Goal: Obtain resource: Download file/media

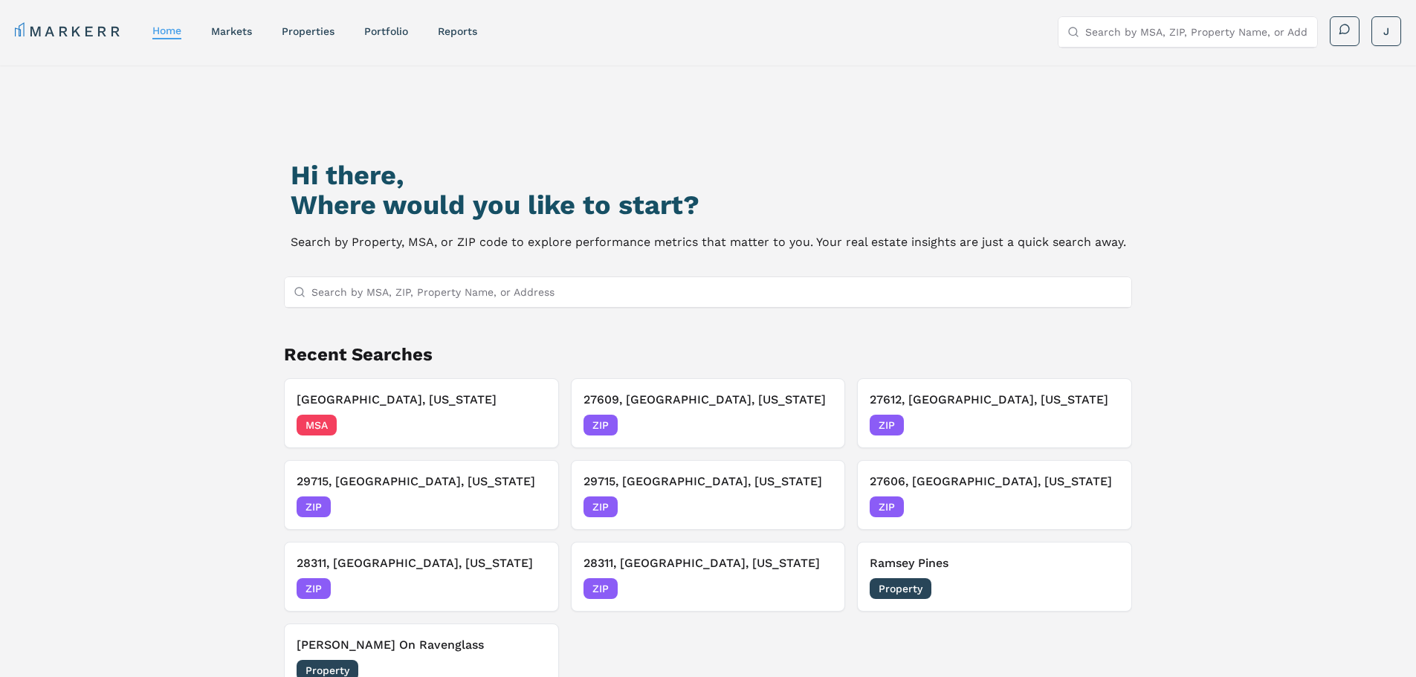
click at [420, 293] on input "Search by MSA, ZIP, Property Name, or Address" at bounding box center [717, 292] width 812 height 30
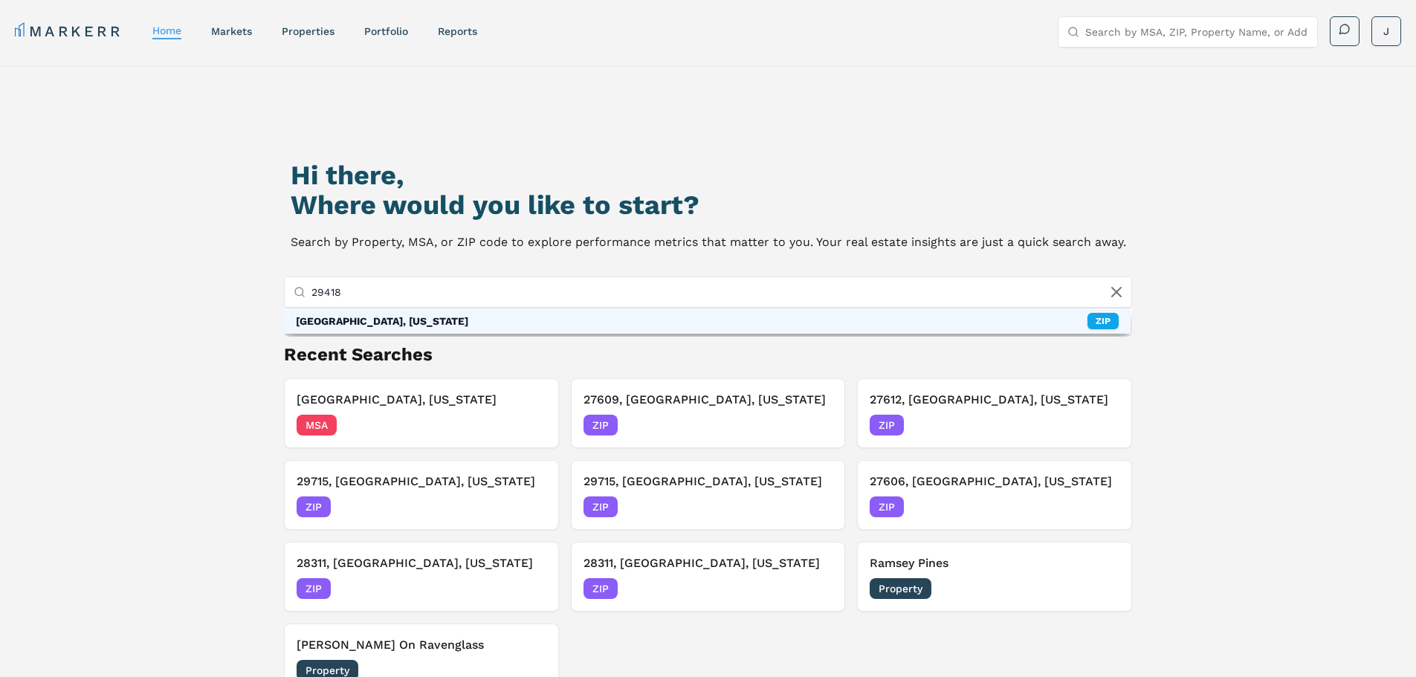
type input "29418"
click at [608, 326] on div "29418, North Charleston, South Carolina ZIP" at bounding box center [707, 320] width 847 height 25
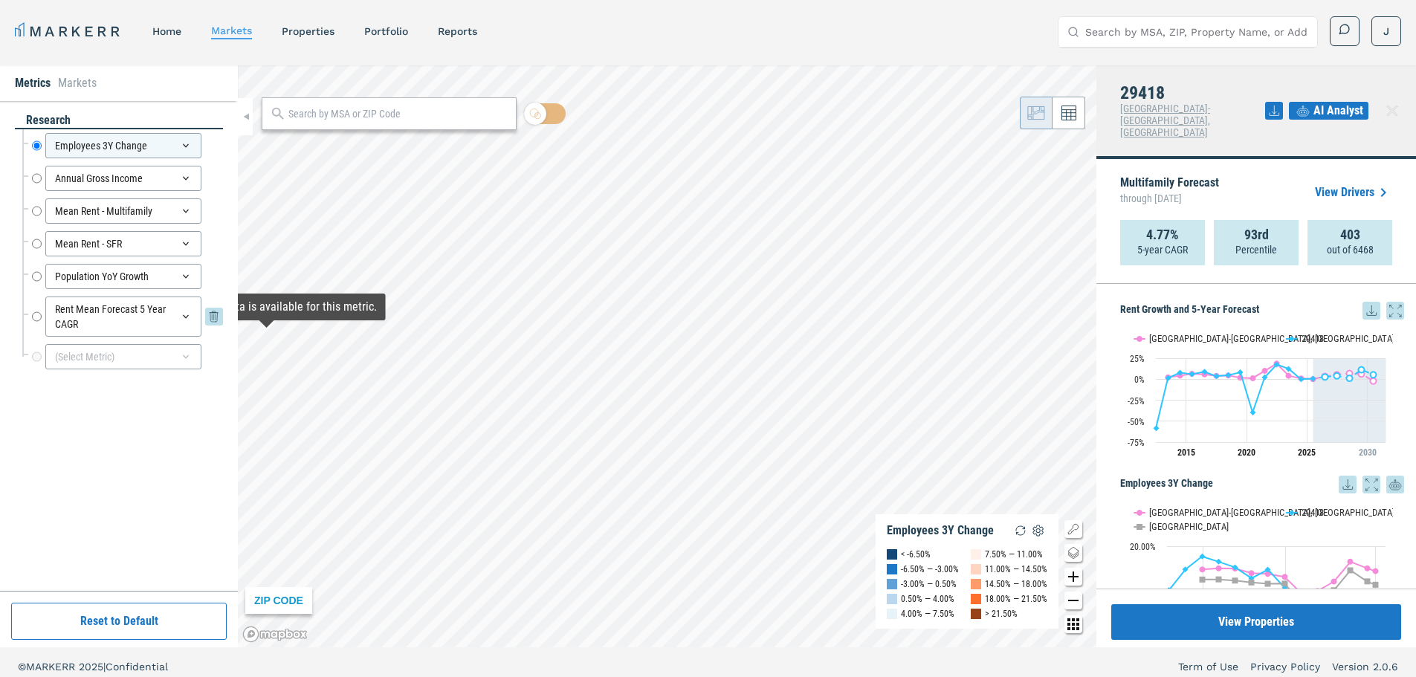
click at [40, 329] on input "Rent Mean Forecast 5 Year CAGR" at bounding box center [37, 317] width 10 height 40
radio input "false"
radio input "true"
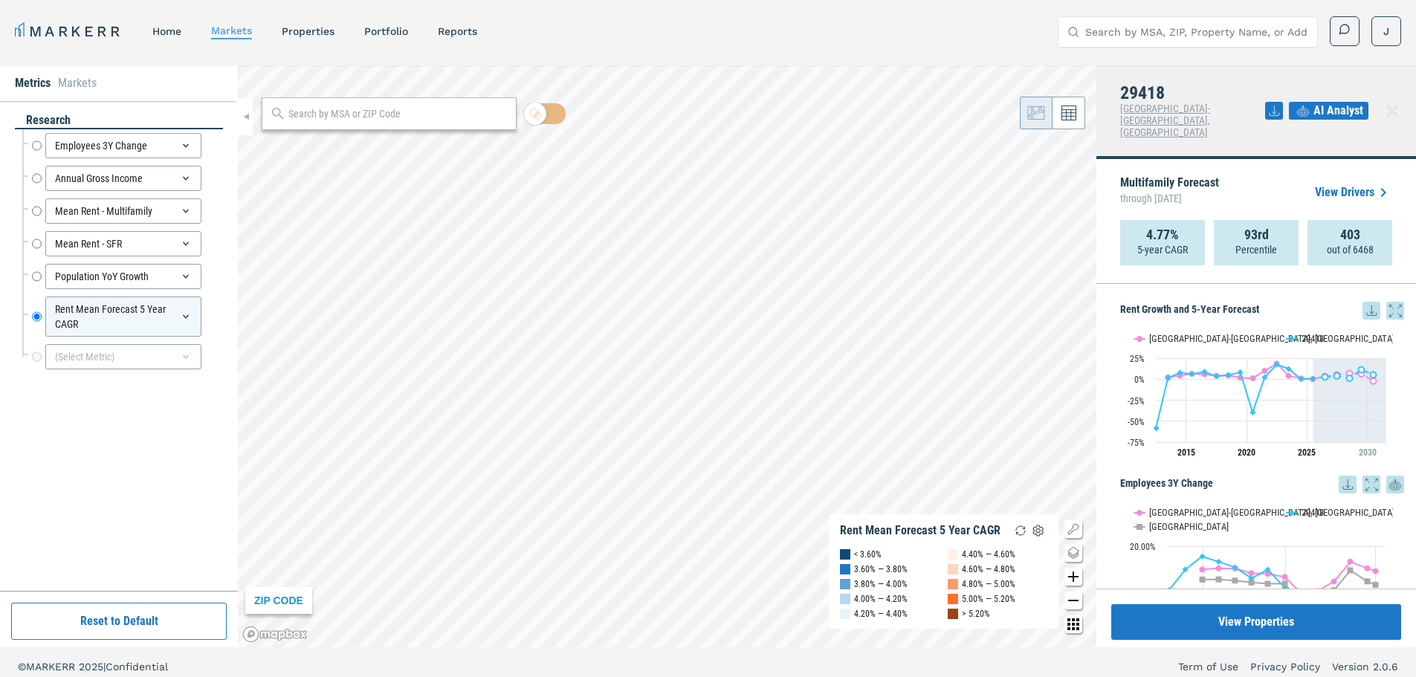
click at [1363, 302] on icon at bounding box center [1372, 311] width 18 height 18
click at [1300, 378] on div "Download as XLS" at bounding box center [1305, 382] width 85 height 15
